Goal: Task Accomplishment & Management: Complete application form

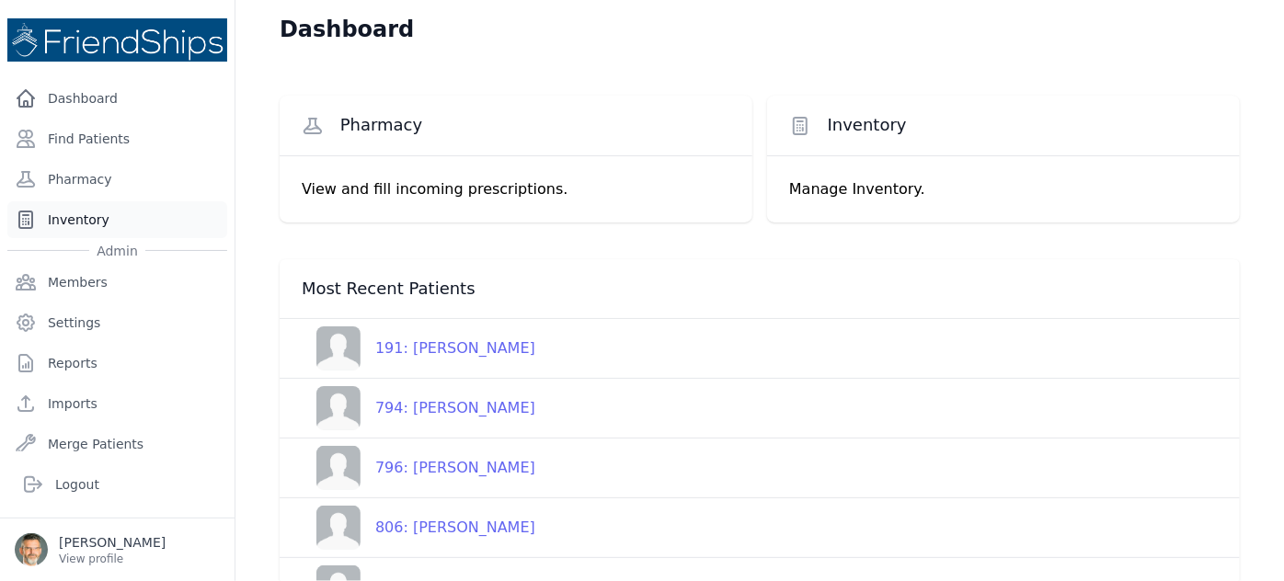
click at [71, 215] on link "Inventory" at bounding box center [117, 219] width 220 height 37
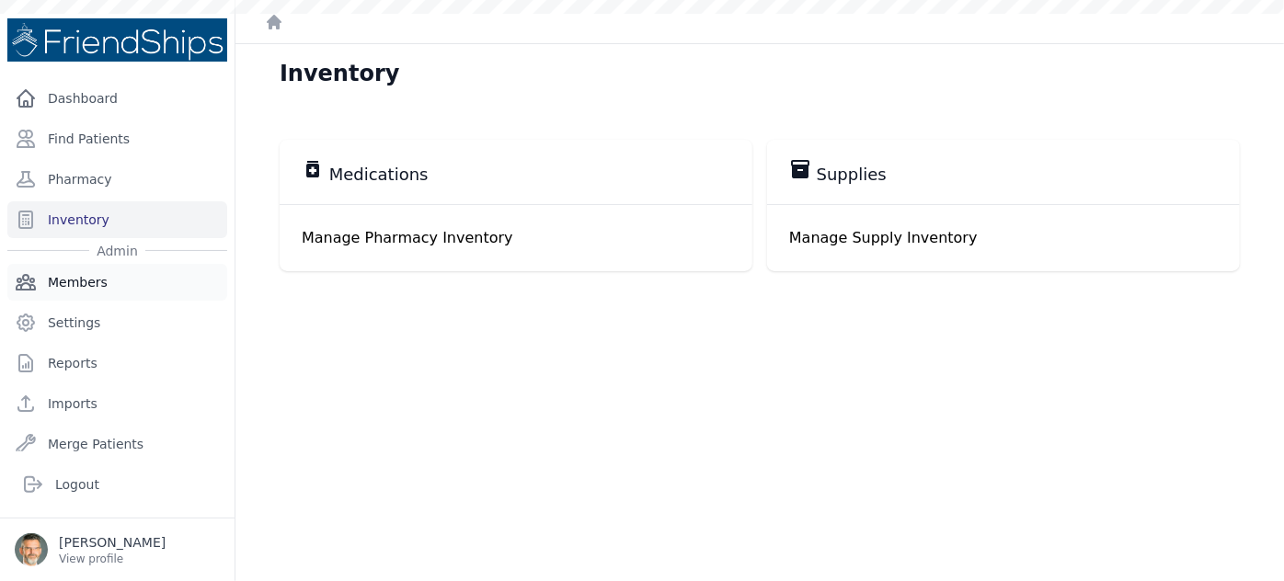
click at [75, 278] on link "Members" at bounding box center [117, 282] width 220 height 37
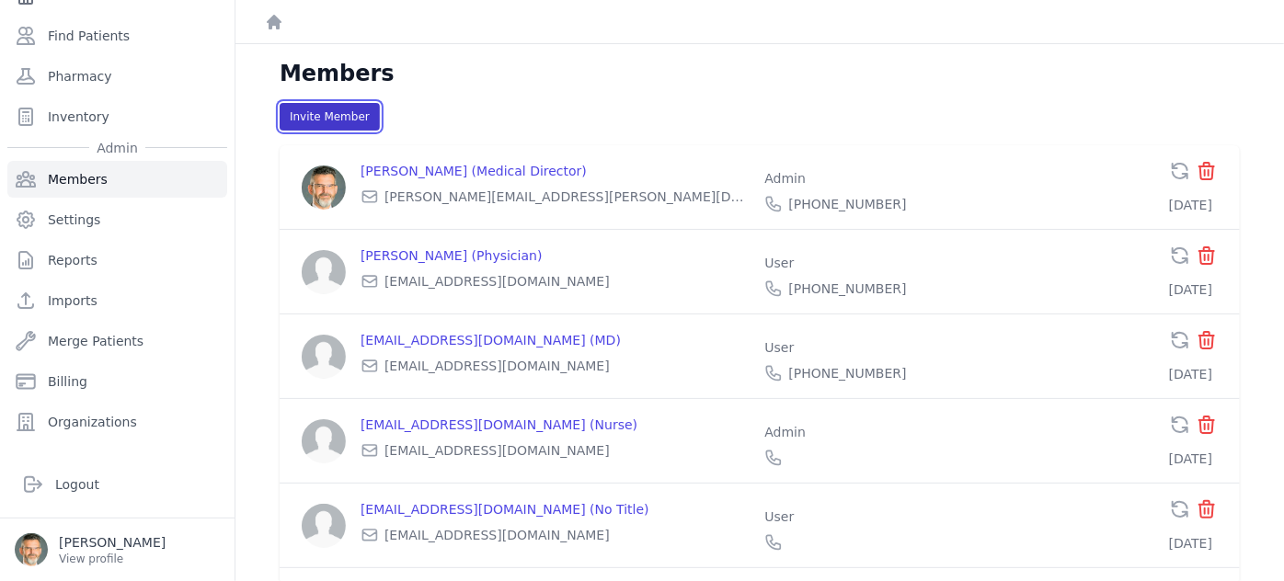
click at [318, 114] on button "Invite Member" at bounding box center [330, 117] width 100 height 28
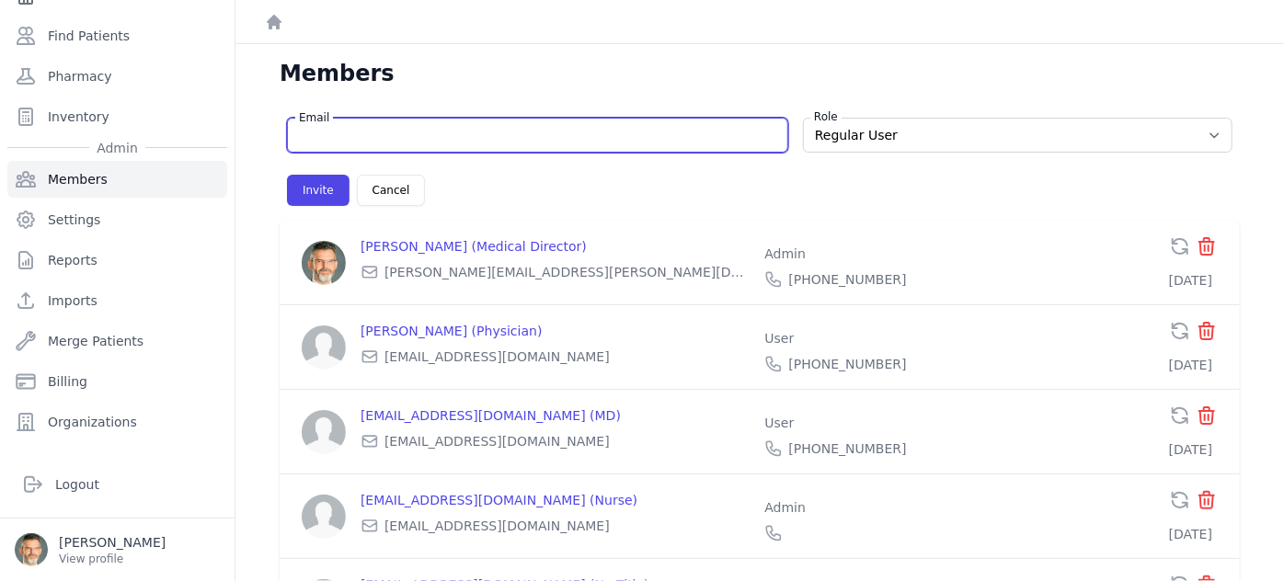
click at [348, 131] on input "Email" at bounding box center [537, 135] width 477 height 18
type input "l"
select select "user"
type input "lu"
select select "user"
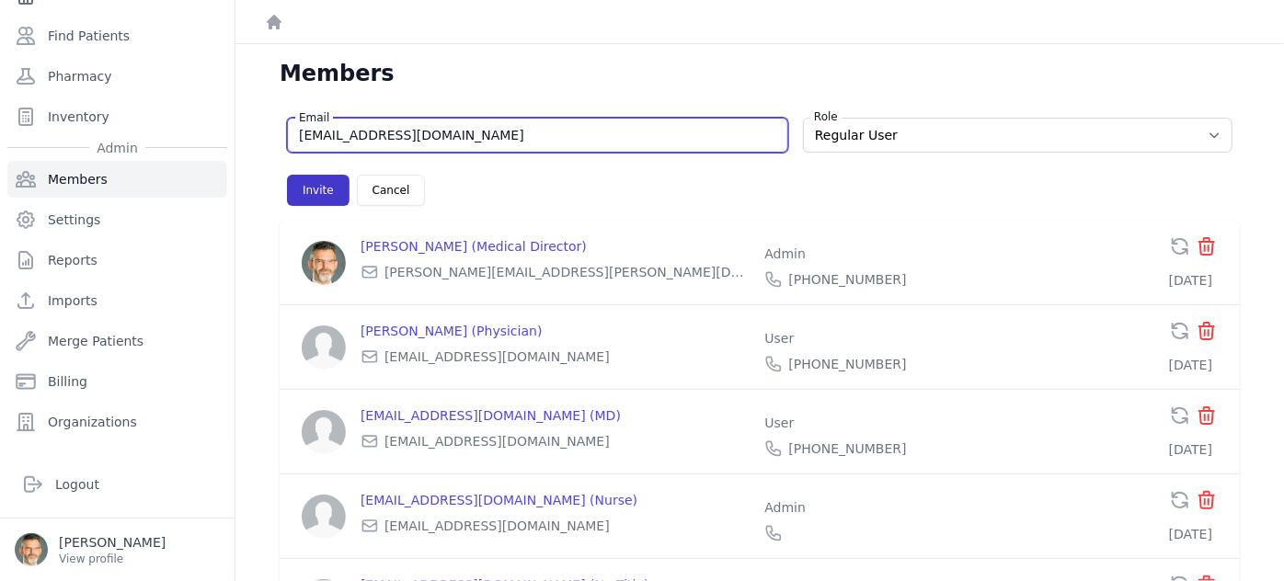
type input "luctramon@icloud.com"
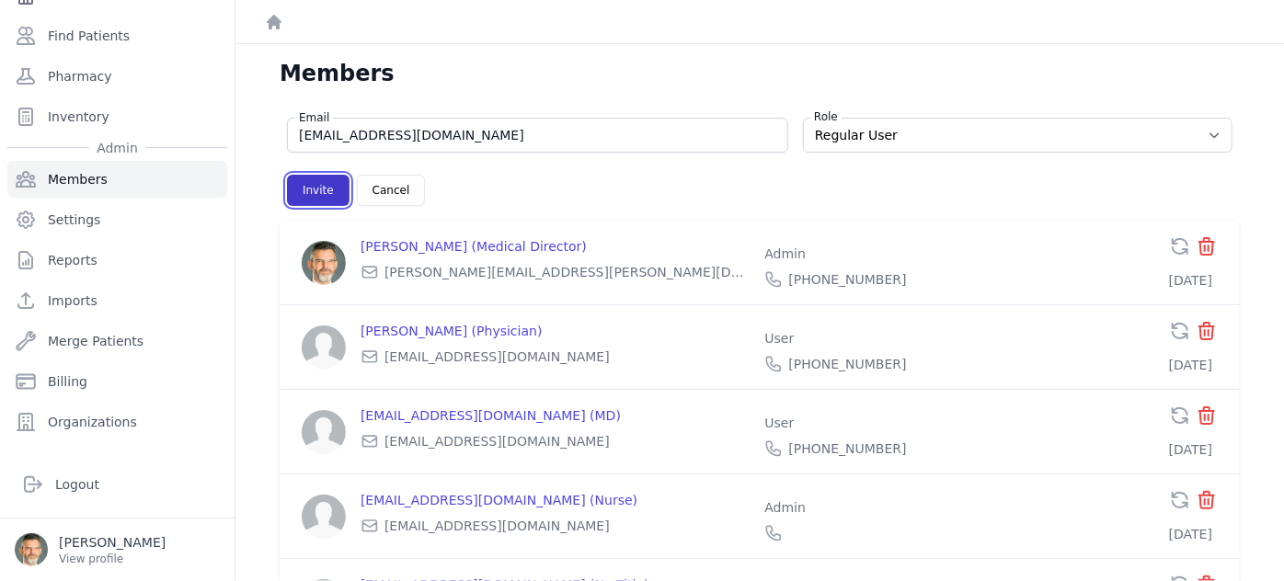
click at [309, 189] on button "Invite" at bounding box center [318, 190] width 63 height 31
select select "user"
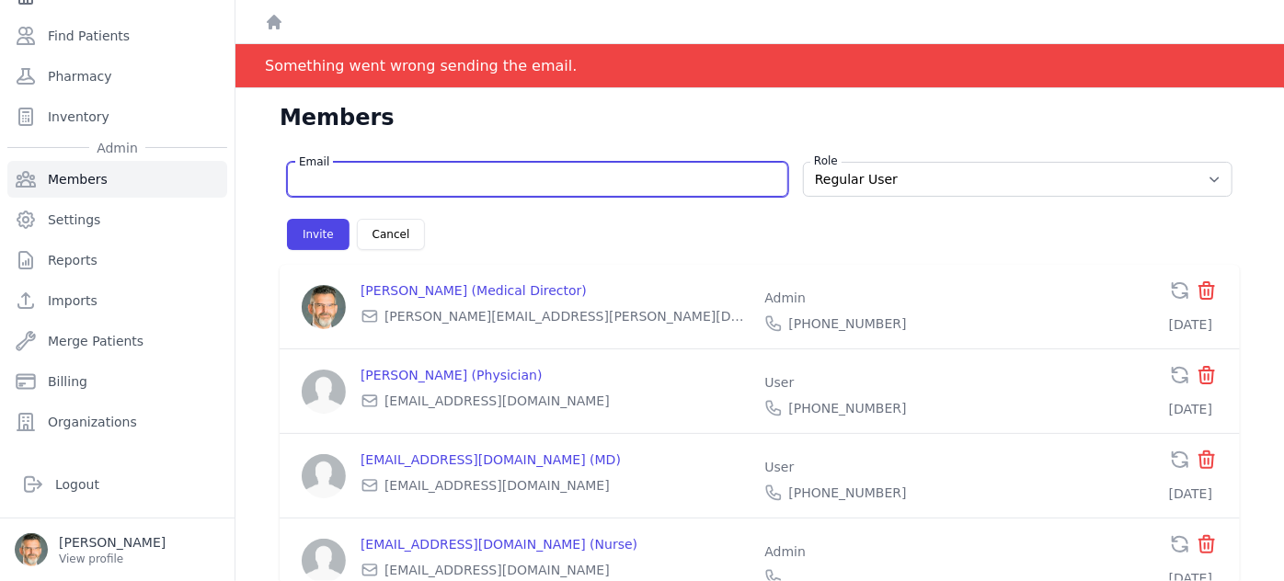
click at [336, 178] on input "Email" at bounding box center [537, 179] width 477 height 18
type input "l"
select select "user"
type input "lu"
select select "user"
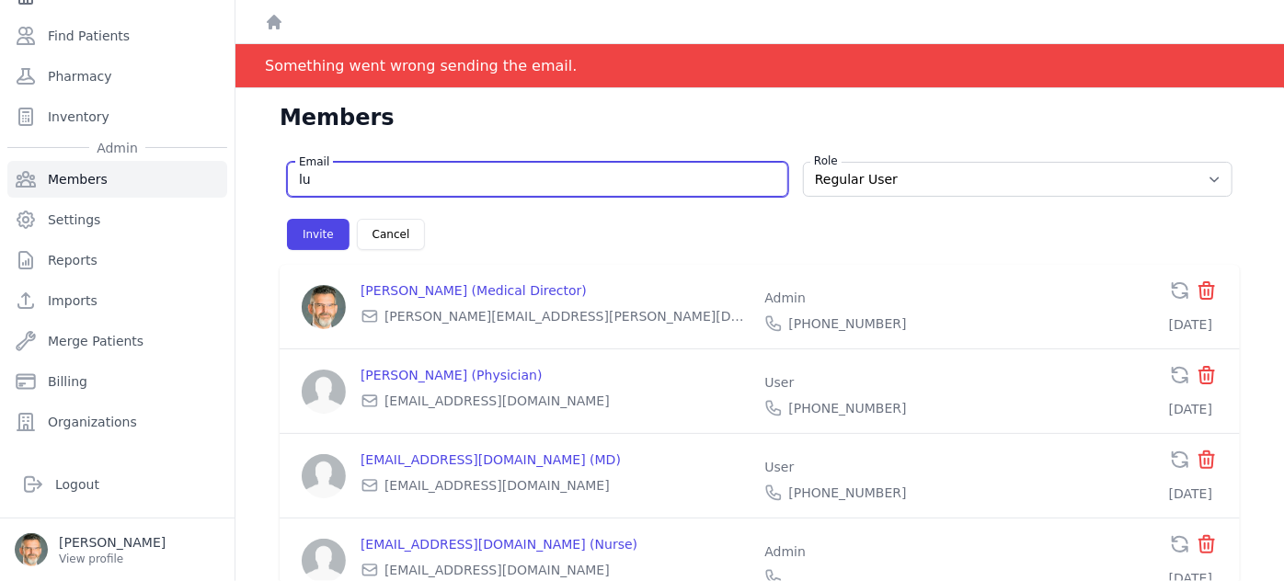
type input "luk"
select select "user"
type input "lu"
select select "user"
type input "luctramon@icloud.com"
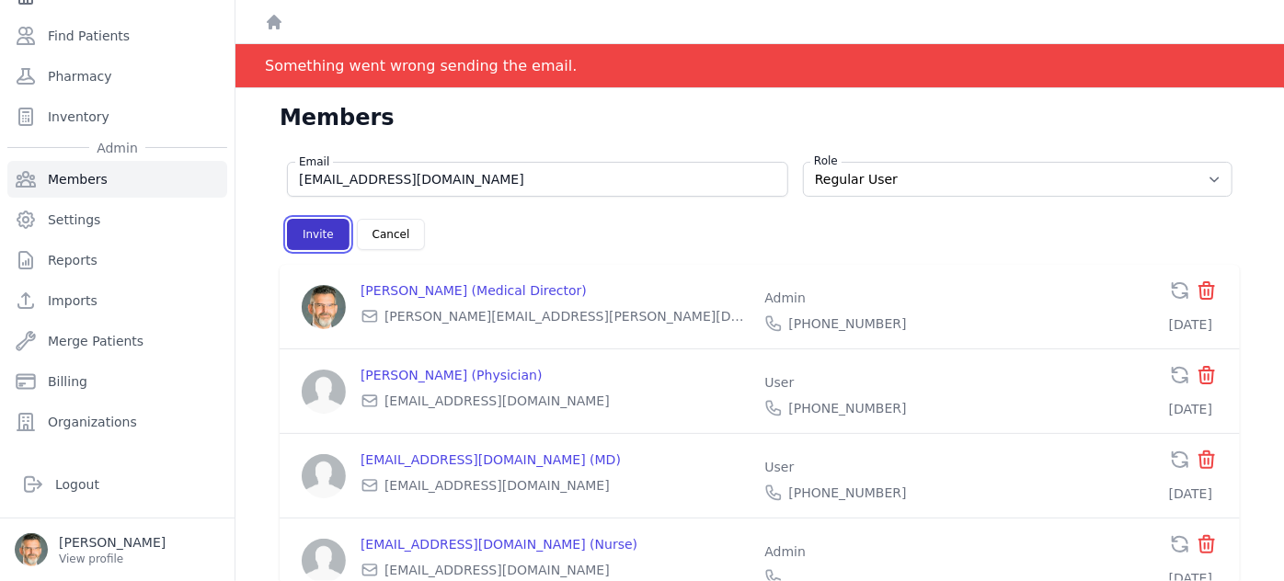
click at [304, 239] on button "Invite" at bounding box center [318, 234] width 63 height 31
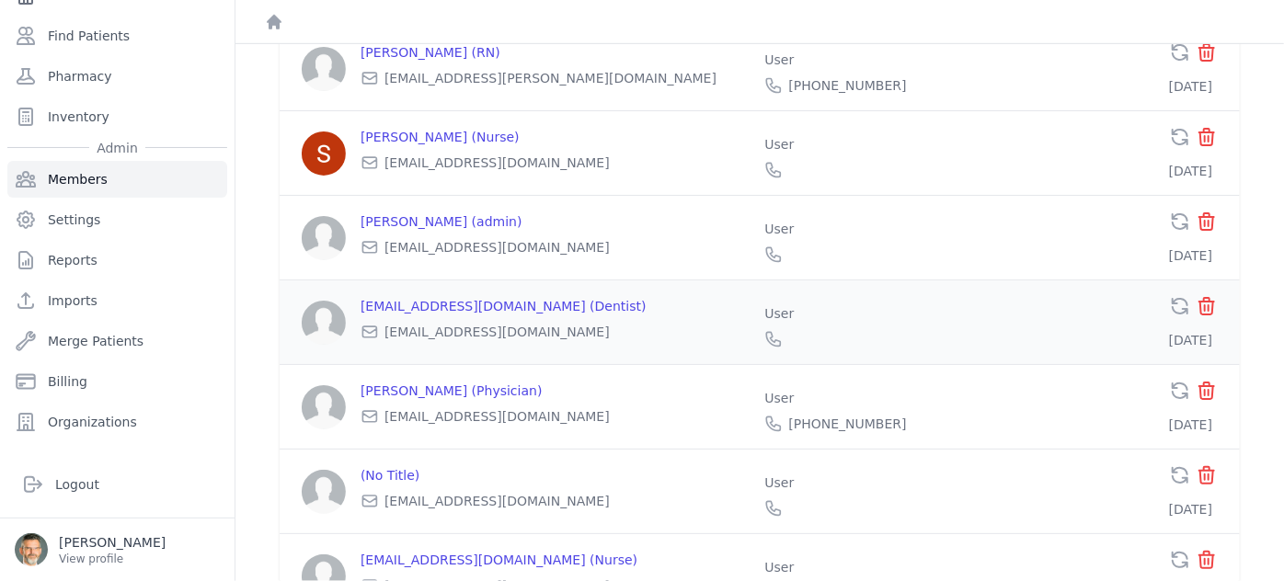
scroll to position [659, 0]
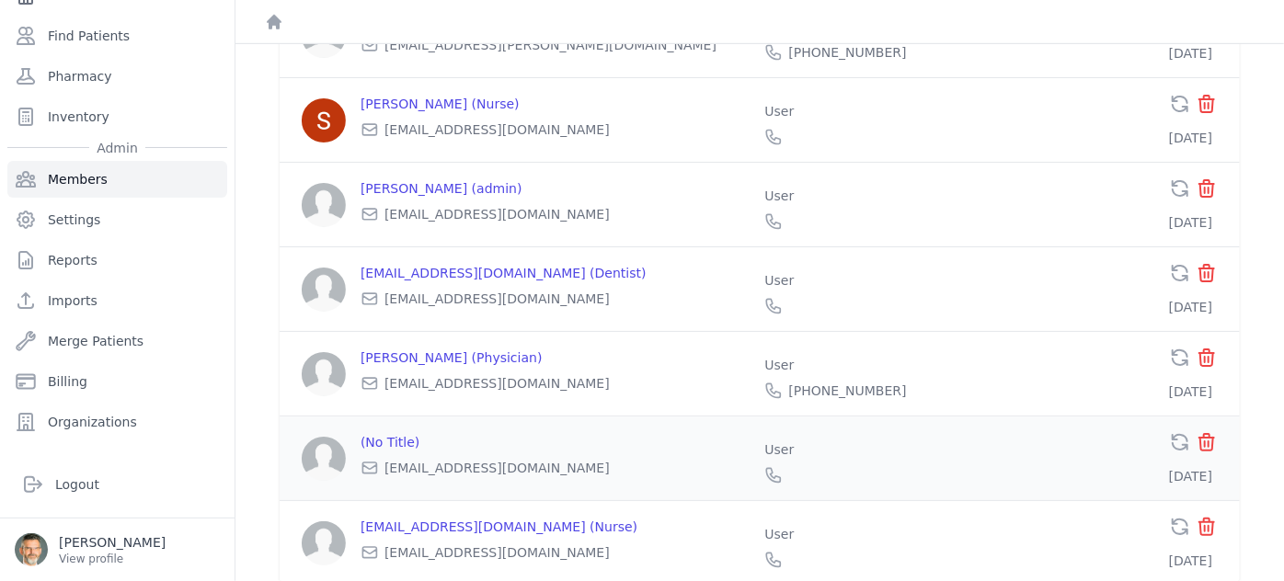
click at [418, 433] on p "(No Title)" at bounding box center [555, 442] width 389 height 18
click at [394, 433] on p "(No Title)" at bounding box center [555, 442] width 389 height 18
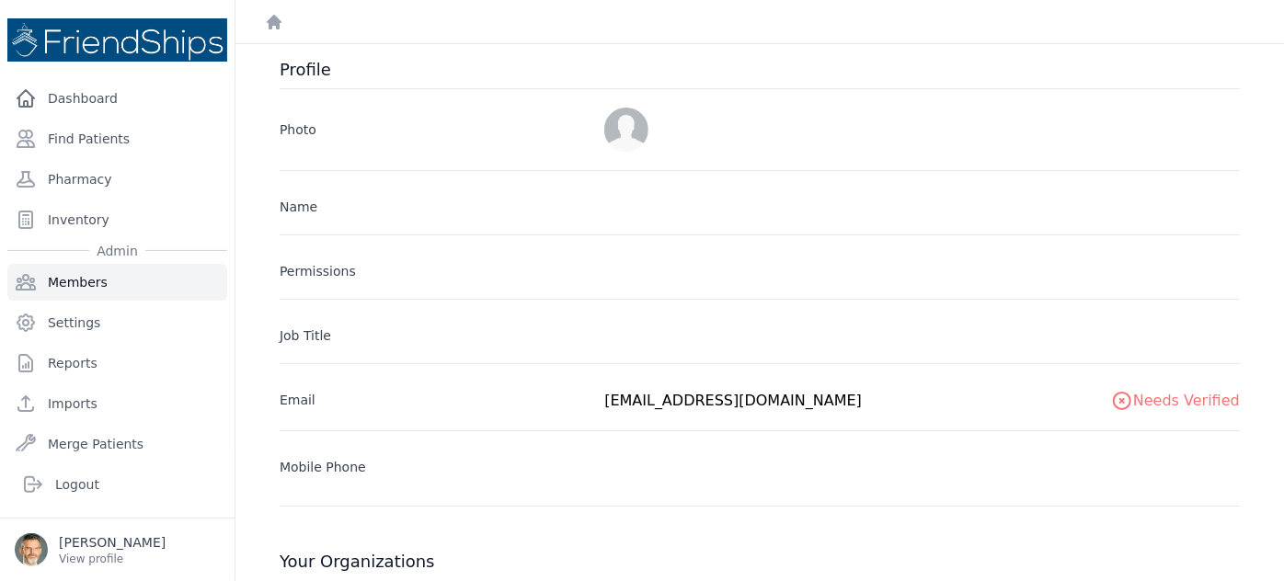
click at [424, 208] on label "Name" at bounding box center [435, 203] width 310 height 26
click at [403, 284] on div "Name Permissions Job Title Email luctramon@icloud.com Needs Verified Mobile Pho…" at bounding box center [760, 323] width 960 height 306
click at [402, 337] on label "Job Title" at bounding box center [435, 332] width 310 height 26
click at [401, 359] on div "Name Permissions Job Title Email luctramon@icloud.com Needs Verified Mobile Pho…" at bounding box center [760, 323] width 960 height 306
drag, startPoint x: 400, startPoint y: 374, endPoint x: 400, endPoint y: 392, distance: 17.5
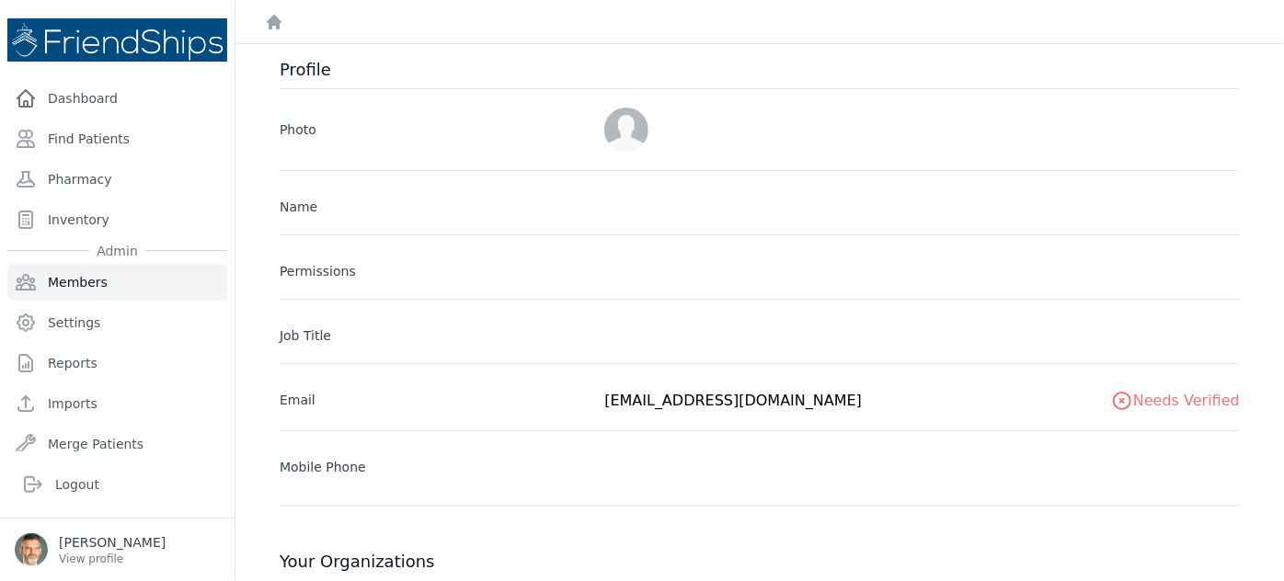
click at [400, 388] on div "Email luctramon@icloud.com Needs Verified" at bounding box center [760, 387] width 960 height 49
click at [399, 408] on div "Email luctramon@icloud.com Needs Verified" at bounding box center [760, 387] width 960 height 49
click at [280, 23] on icon "Breadcrumb" at bounding box center [274, 22] width 18 height 18
